Goal: Register for event/course

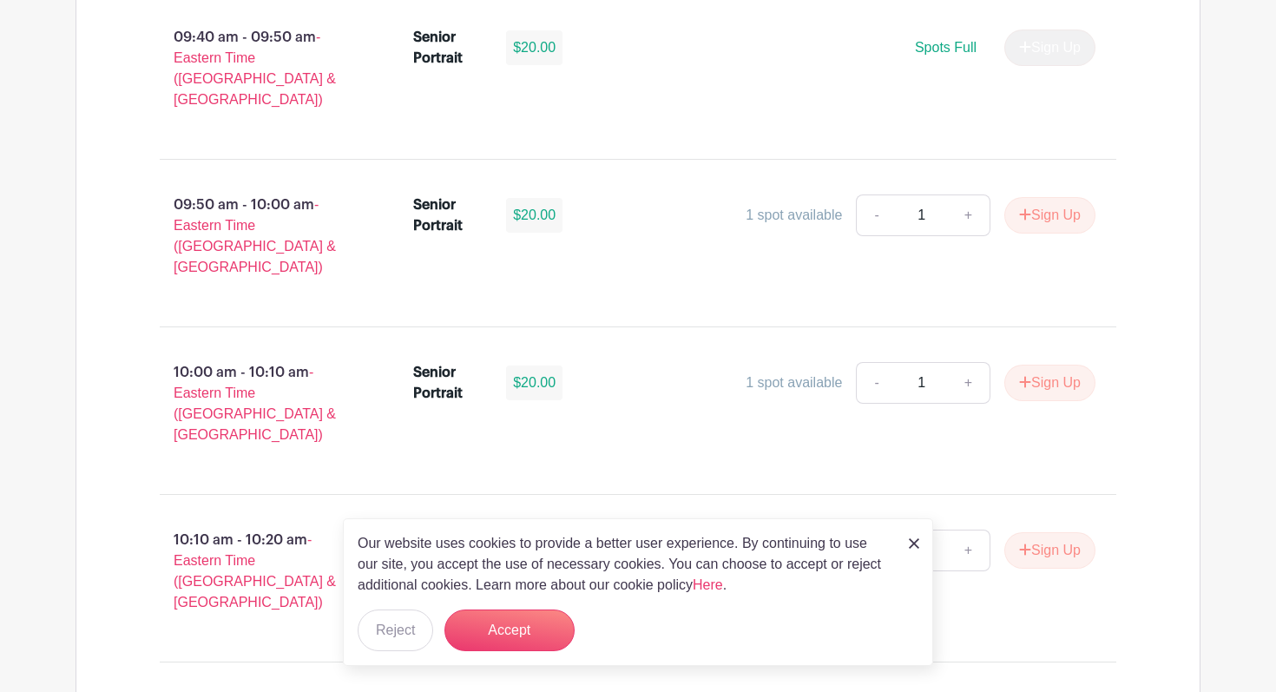
scroll to position [2935, 0]
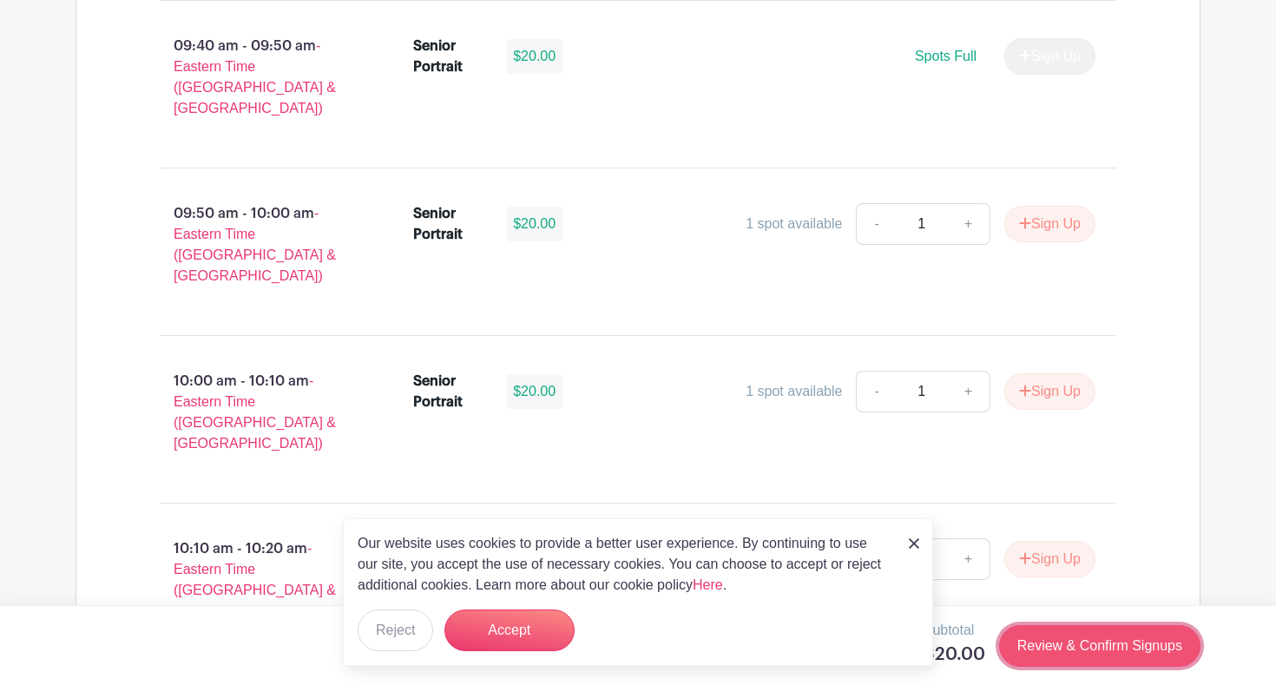
click at [1065, 657] on link "Review & Confirm Signups" at bounding box center [1099, 646] width 201 height 42
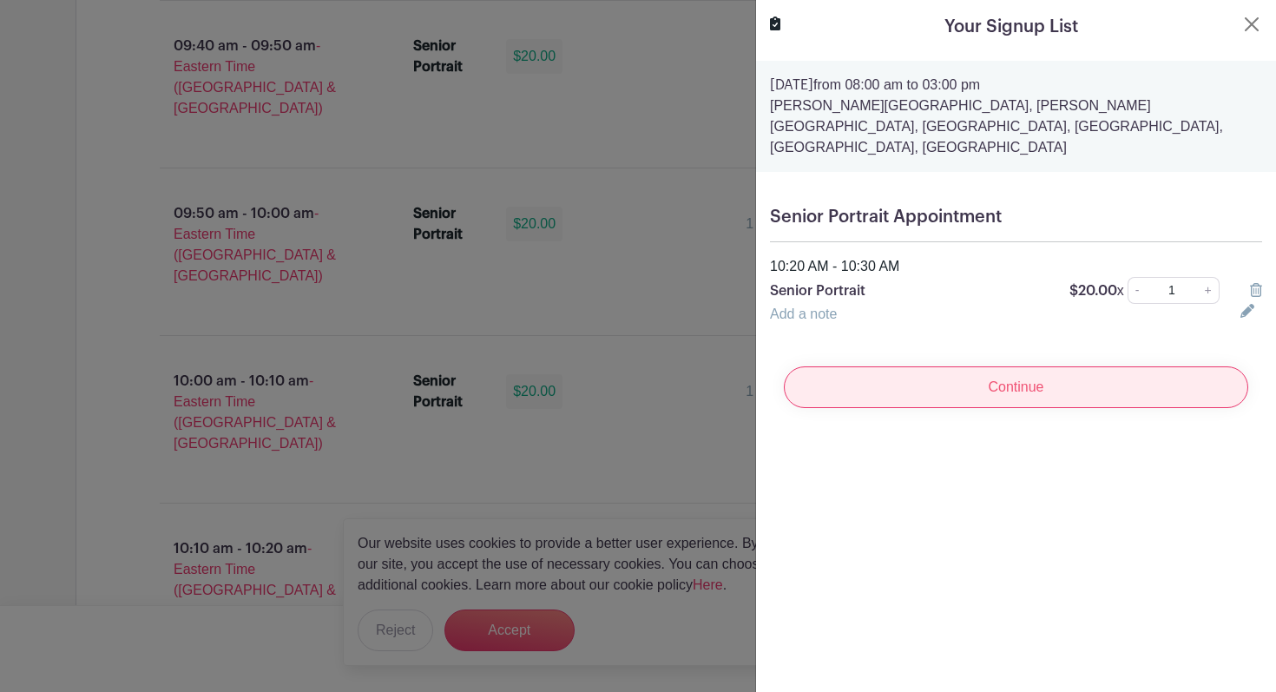
click at [870, 366] on input "Continue" at bounding box center [1016, 387] width 465 height 42
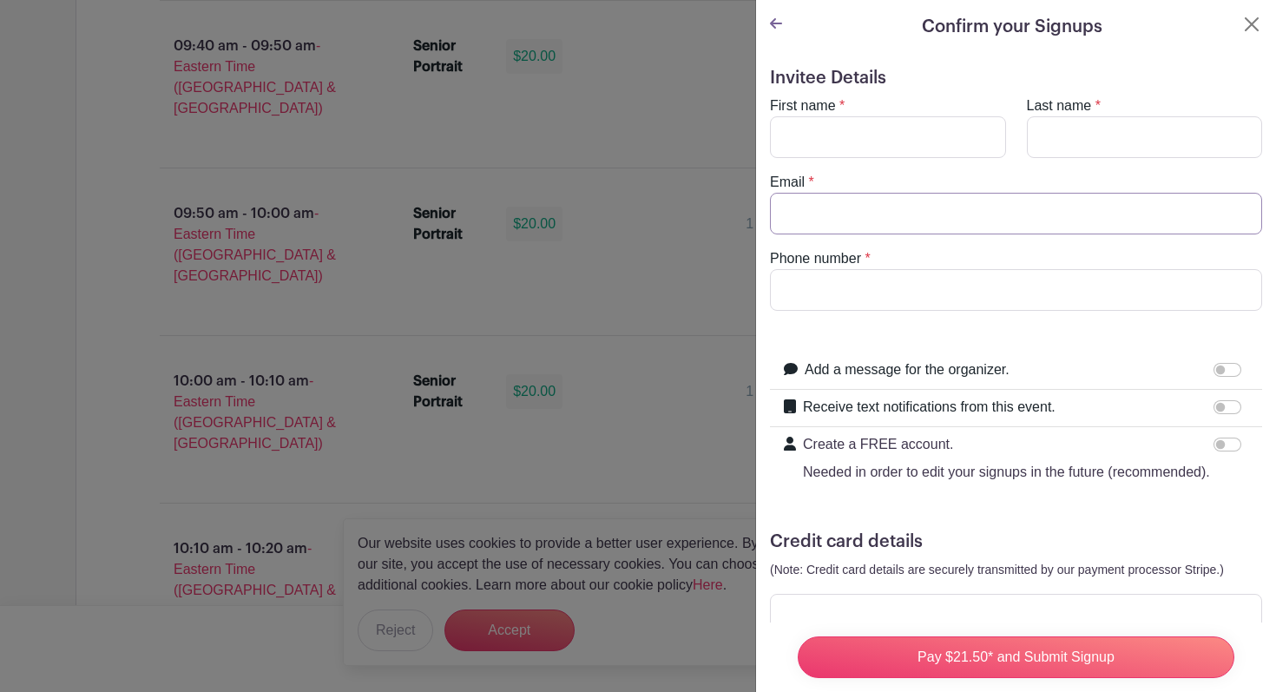
type input "[EMAIL_ADDRESS][DOMAIN_NAME]"
click at [868, 164] on turbo-frame "First name * Last name * Email * [EMAIL_ADDRESS][DOMAIN_NAME] Phone number *" at bounding box center [1016, 203] width 492 height 215
click at [868, 155] on input "First name" at bounding box center [888, 137] width 236 height 42
type input "Jauris"
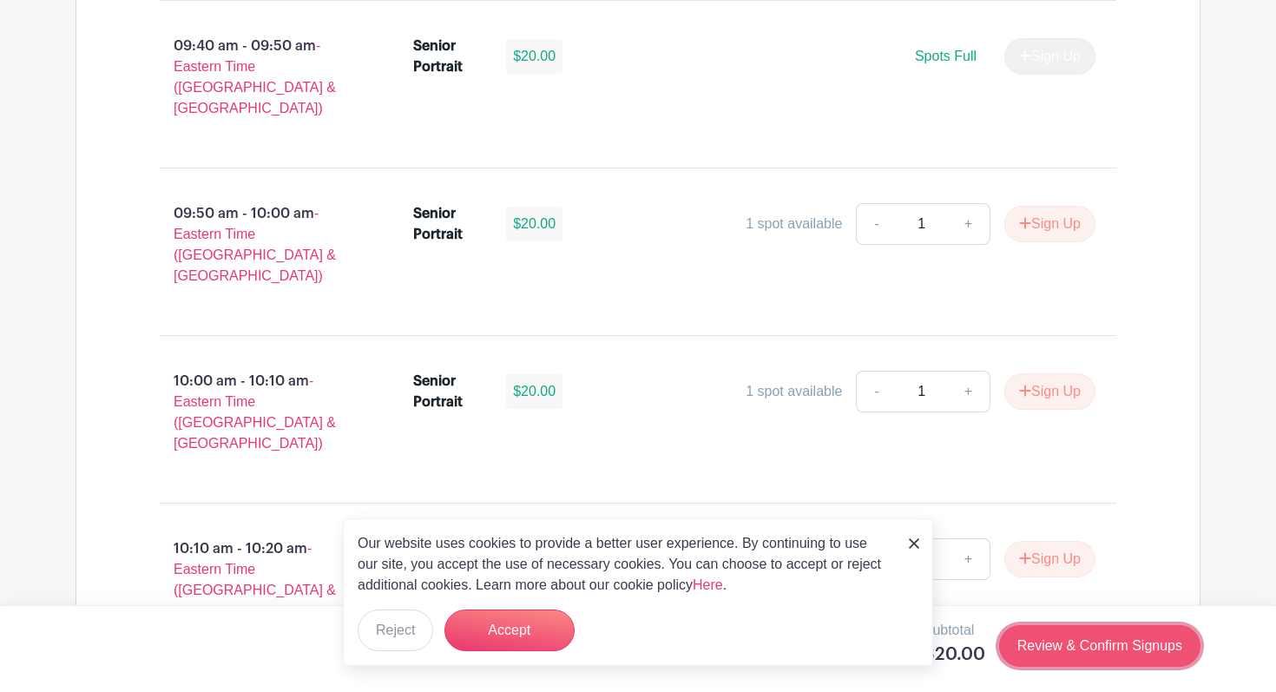
click at [1065, 656] on link "Review & Confirm Signups" at bounding box center [1099, 646] width 201 height 42
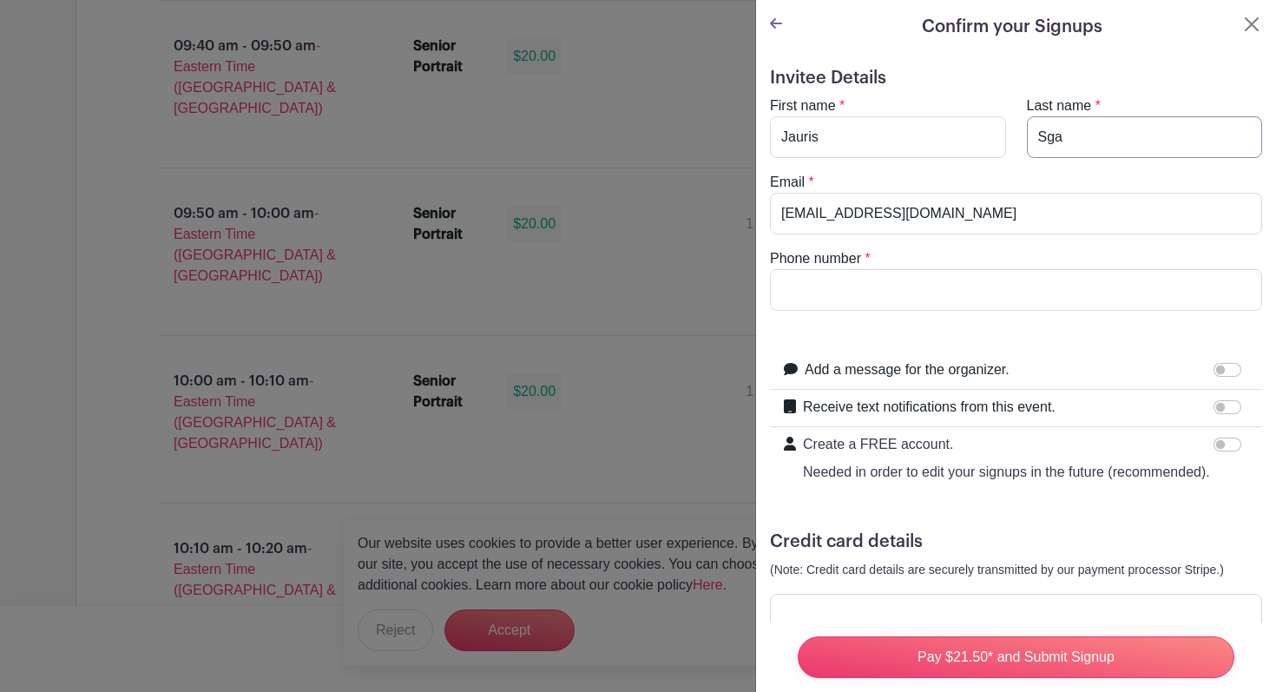
click at [1139, 142] on input "Sga" at bounding box center [1145, 137] width 236 height 42
type input "[PERSON_NAME]"
click at [964, 308] on input "Phone number" at bounding box center [1016, 290] width 492 height 42
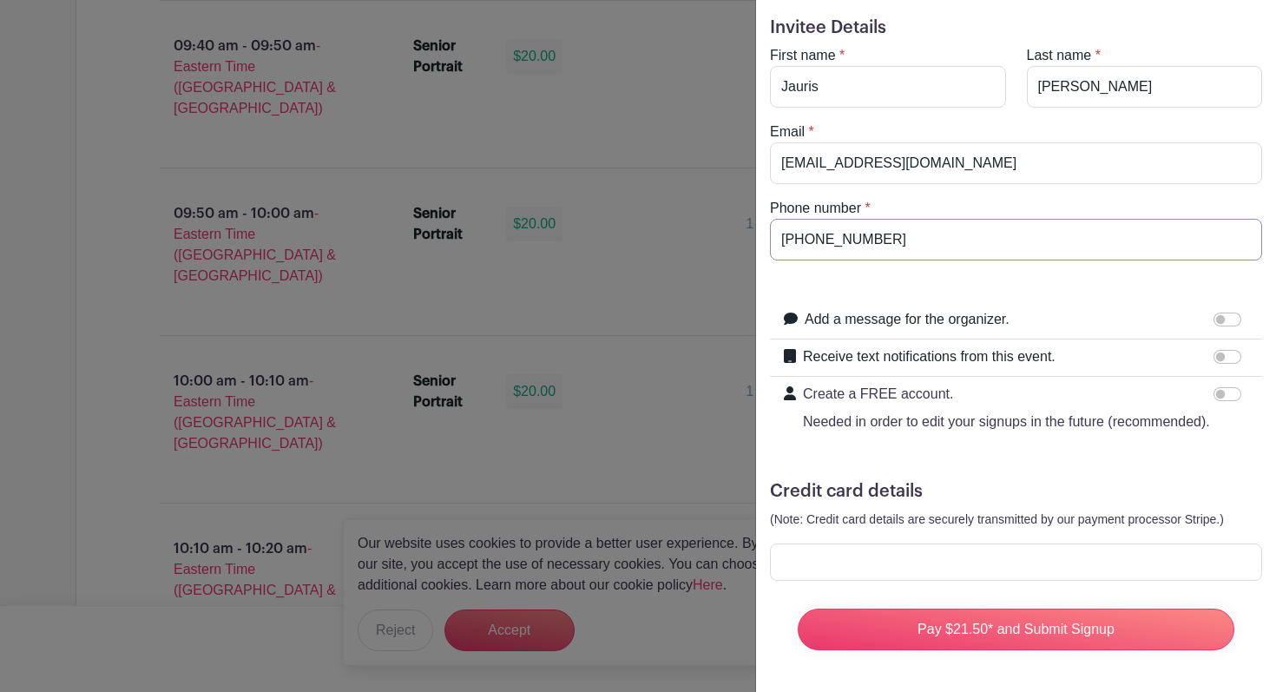
type input "[PHONE_NUMBER]"
